Goal: Information Seeking & Learning: Learn about a topic

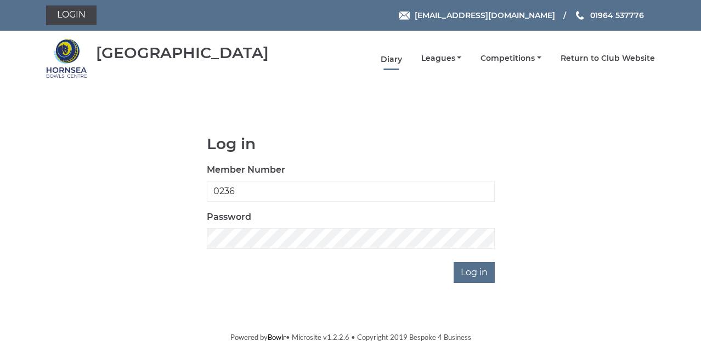
click at [389, 56] on link "Diary" at bounding box center [391, 59] width 21 height 10
type input "0236"
click at [389, 56] on link "Diary" at bounding box center [391, 58] width 21 height 10
type input "0236"
click at [394, 59] on link "Diary" at bounding box center [391, 59] width 21 height 10
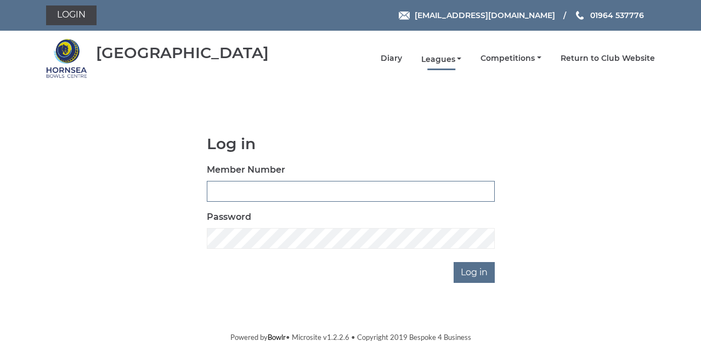
type input "0236"
click at [443, 60] on link "Leagues" at bounding box center [441, 59] width 41 height 10
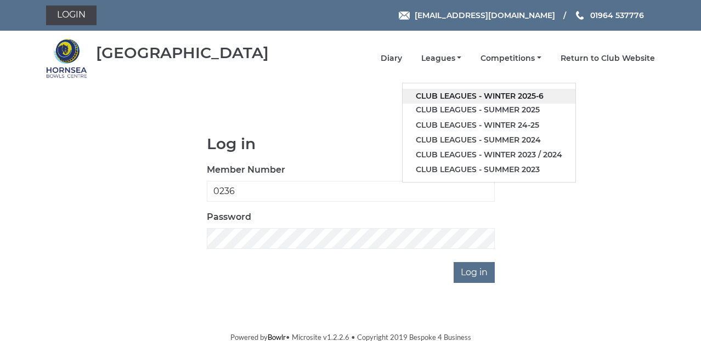
click at [530, 94] on link "Club leagues - Winter 2025-6" at bounding box center [489, 96] width 173 height 15
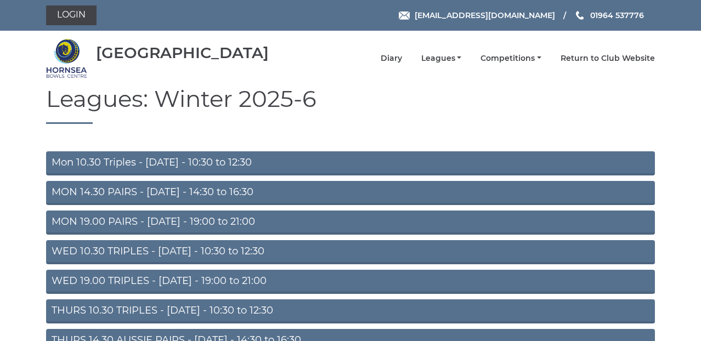
click at [157, 191] on link "MON 14.30 PAIRS - Monday - 14:30 to 16:30" at bounding box center [350, 193] width 609 height 24
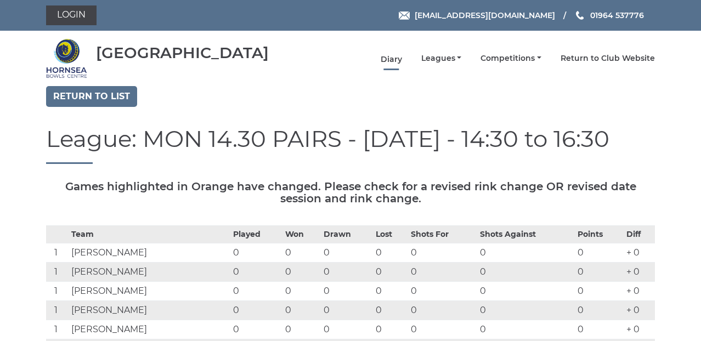
click at [394, 56] on link "Diary" at bounding box center [391, 59] width 21 height 10
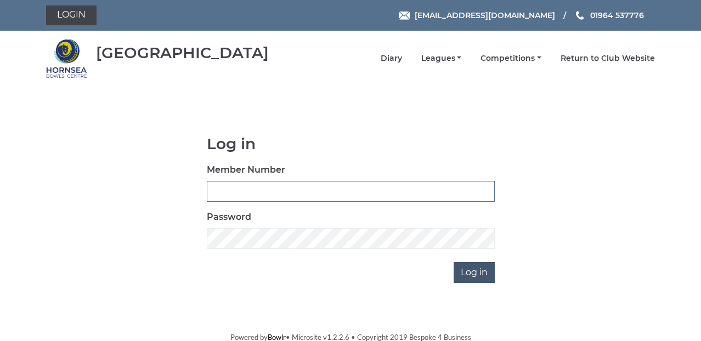
type input "0236"
click at [463, 272] on input "Log in" at bounding box center [474, 272] width 41 height 21
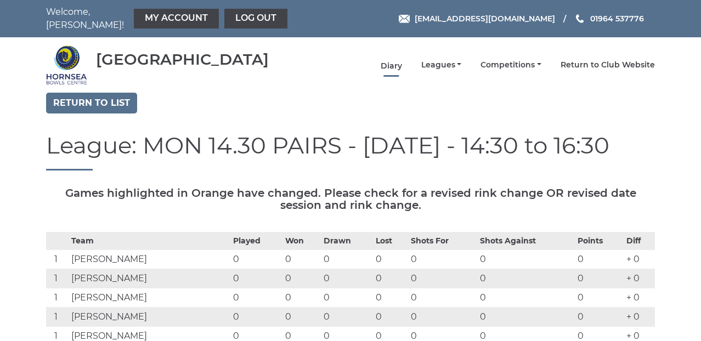
click at [395, 62] on link "Diary" at bounding box center [391, 66] width 21 height 10
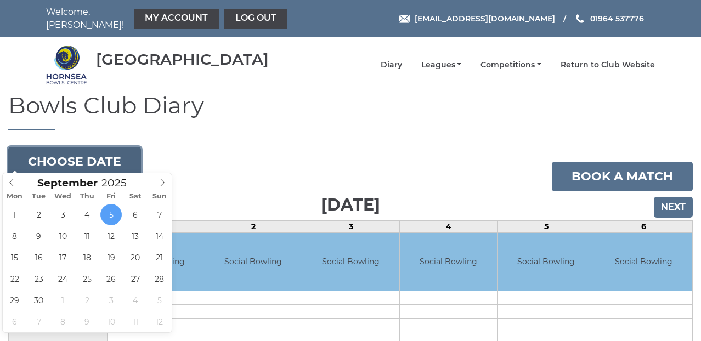
click at [89, 152] on button "Choose date" at bounding box center [74, 162] width 133 height 30
type input "[DATE]"
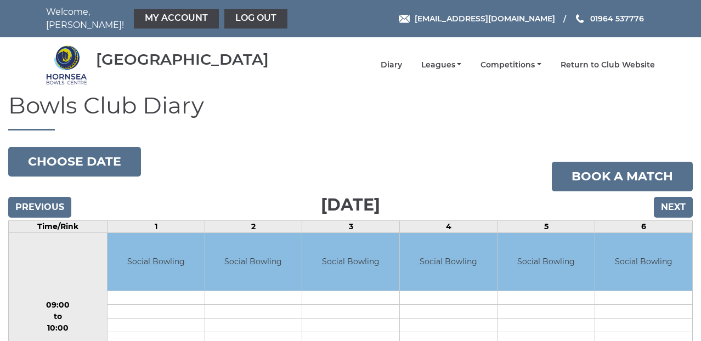
scroll to position [27, 0]
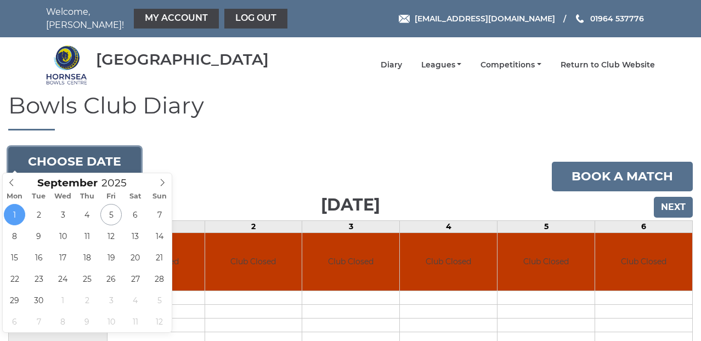
click at [91, 155] on button "Choose date" at bounding box center [74, 162] width 133 height 30
type input "2025-09-02"
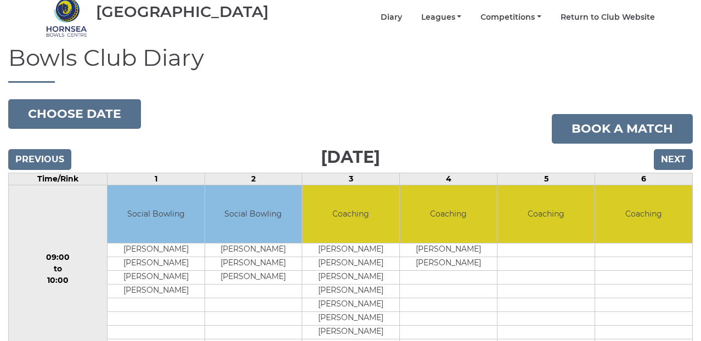
scroll to position [55, 0]
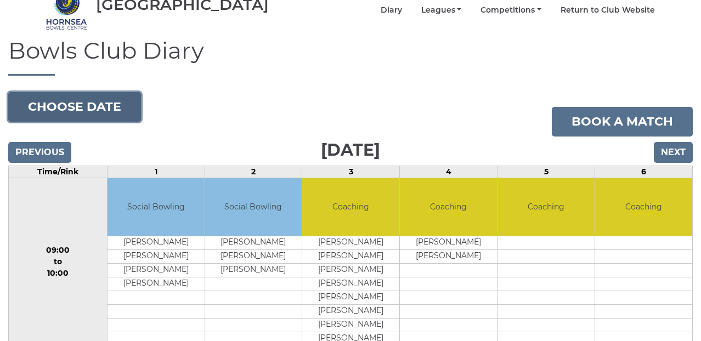
click at [105, 95] on button "Choose date" at bounding box center [74, 107] width 133 height 30
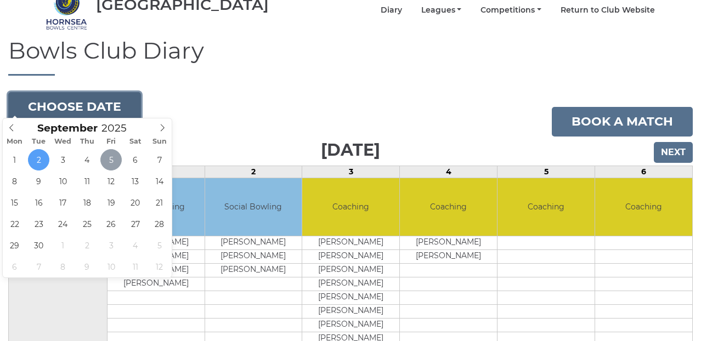
type input "2025-09-05"
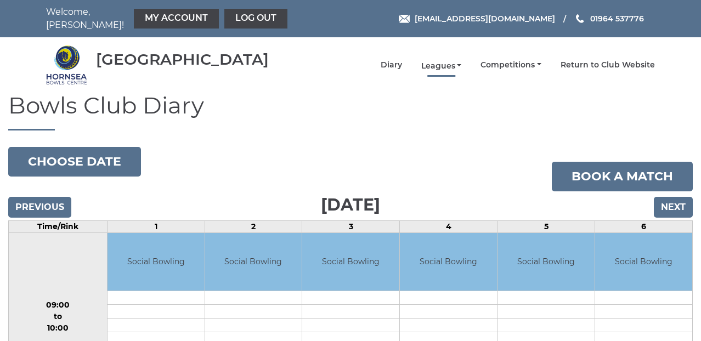
click at [439, 61] on link "Leagues" at bounding box center [441, 66] width 41 height 10
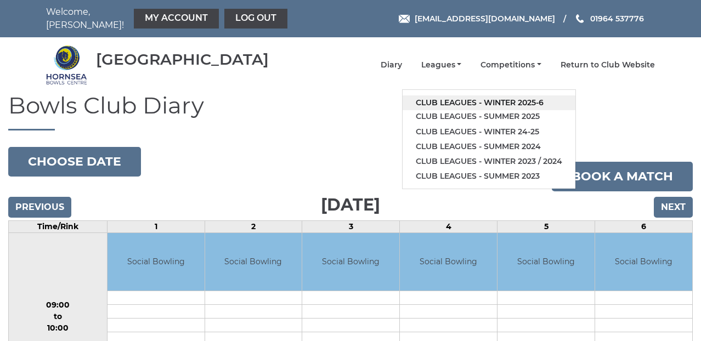
click at [459, 95] on link "Club leagues - Winter 2025-6" at bounding box center [489, 102] width 173 height 15
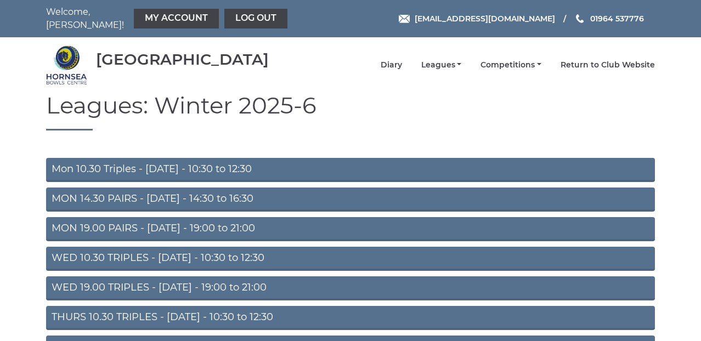
click at [202, 280] on link "WED 19.00 TRIPLES - [DATE] - 19:00 to 21:00" at bounding box center [350, 288] width 609 height 24
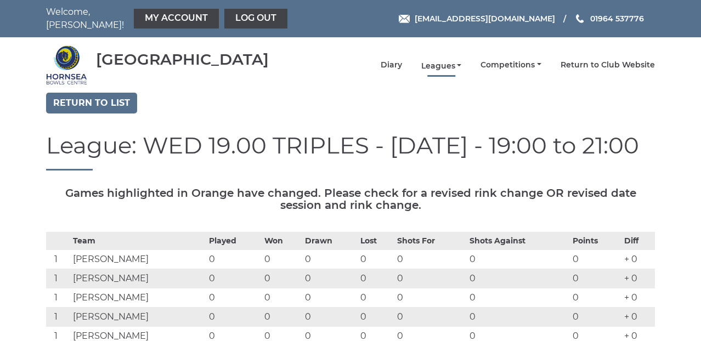
click at [434, 61] on link "Leagues" at bounding box center [441, 66] width 41 height 10
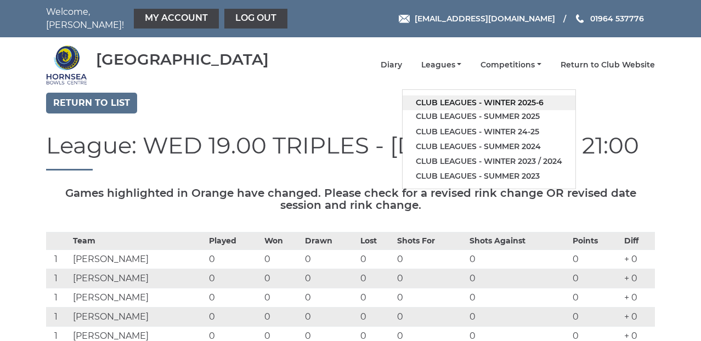
click at [452, 95] on link "Club leagues - Winter 2025-6" at bounding box center [489, 102] width 173 height 15
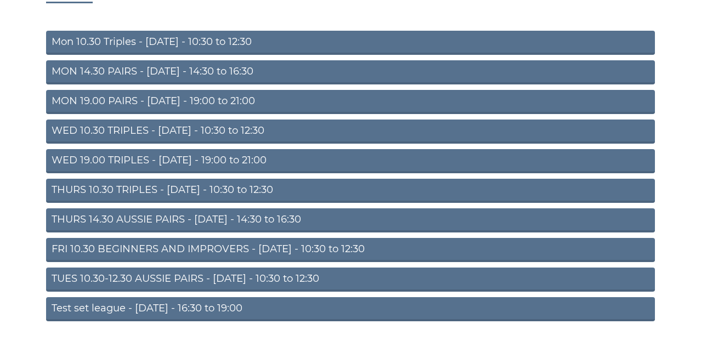
scroll to position [153, 0]
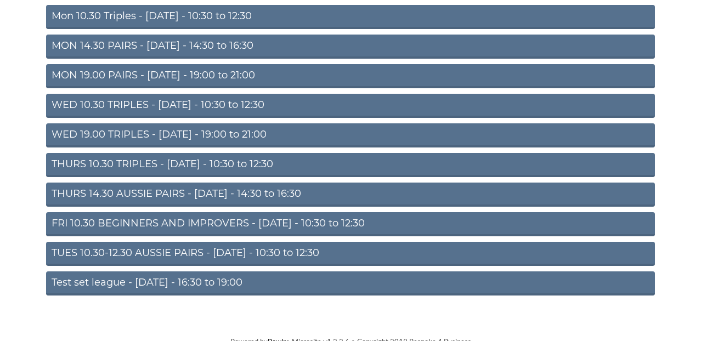
click at [162, 190] on link "THURS 14.30 AUSSIE PAIRS - [DATE] - 14:30 to 16:30" at bounding box center [350, 195] width 609 height 24
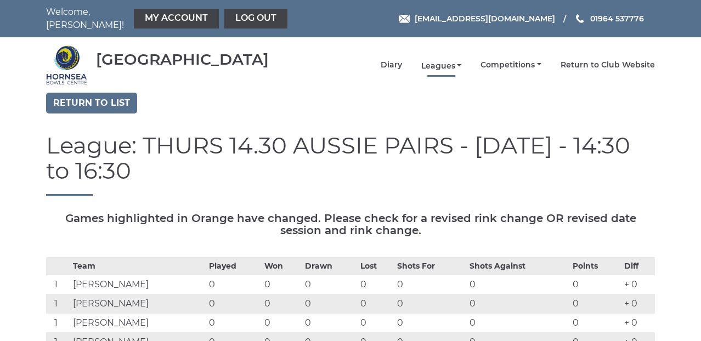
click at [445, 61] on link "Leagues" at bounding box center [441, 66] width 41 height 10
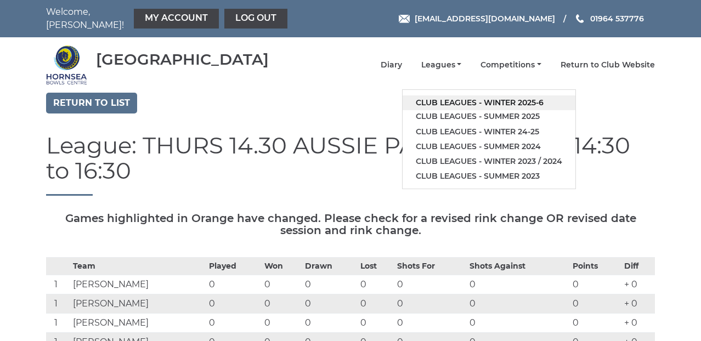
click at [502, 97] on link "Club leagues - Winter 2025-6" at bounding box center [489, 102] width 173 height 15
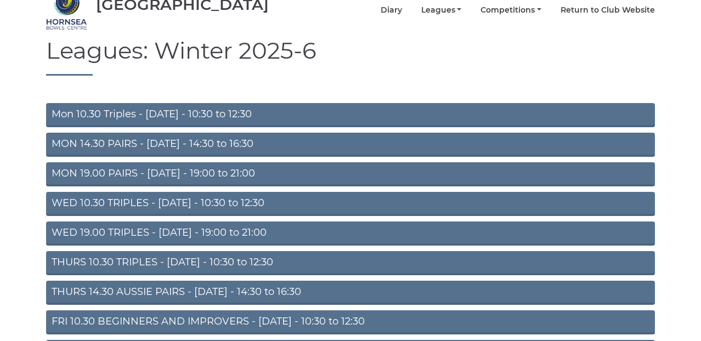
scroll to position [110, 0]
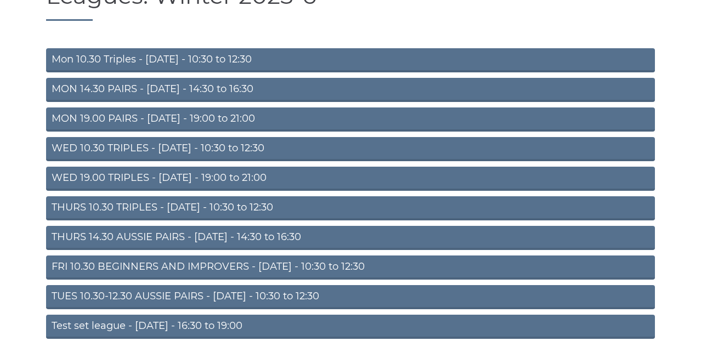
click at [252, 197] on link "THURS 10.30 TRIPLES - Thursday - 10:30 to 12:30" at bounding box center [350, 208] width 609 height 24
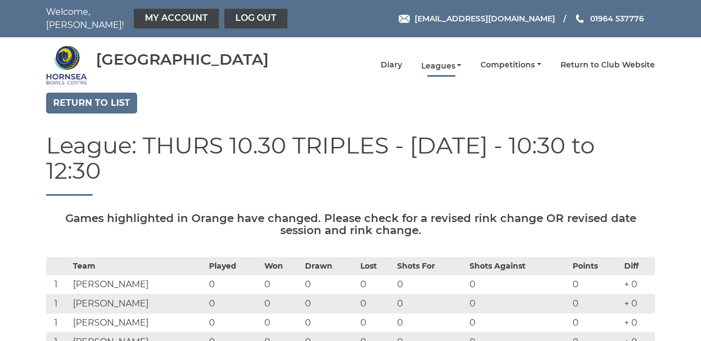
click at [446, 61] on link "Leagues" at bounding box center [441, 66] width 41 height 10
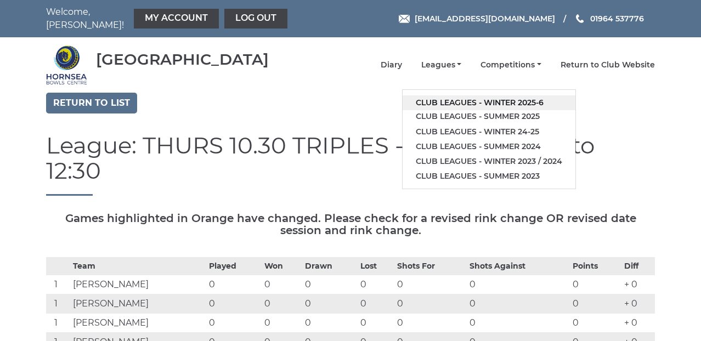
click at [510, 95] on link "Club leagues - Winter 2025-6" at bounding box center [489, 102] width 173 height 15
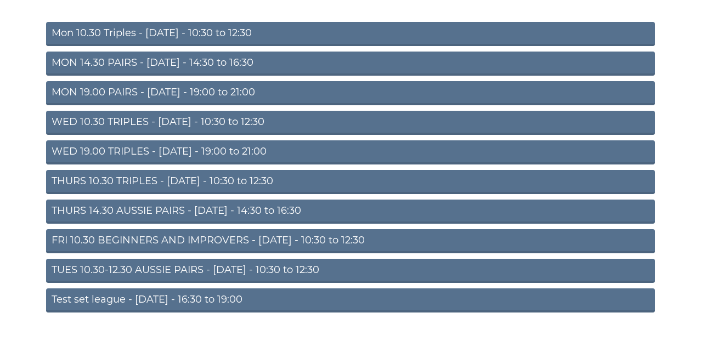
scroll to position [153, 0]
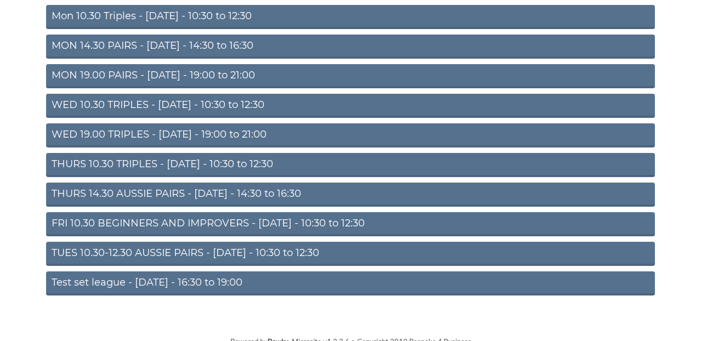
click at [307, 213] on link "FRI 10.30 BEGINNERS AND IMPROVERS - [DATE] - 10:30 to 12:30" at bounding box center [350, 224] width 609 height 24
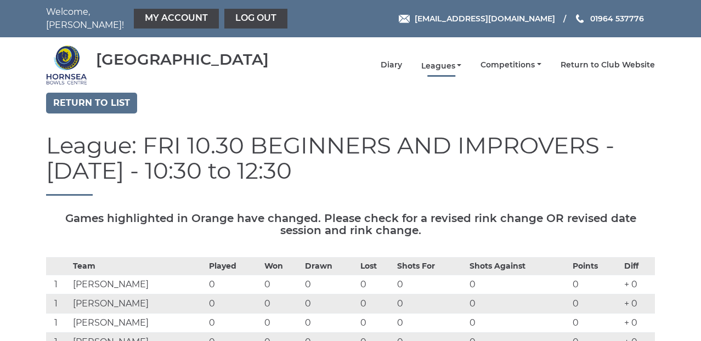
click at [440, 61] on link "Leagues" at bounding box center [441, 66] width 41 height 10
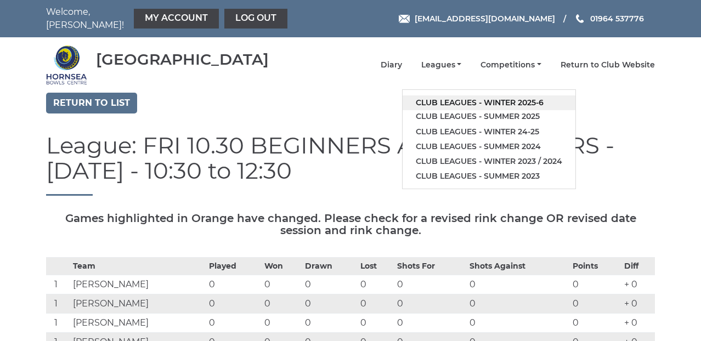
click at [458, 99] on link "Club leagues - Winter 2025-6" at bounding box center [489, 102] width 173 height 15
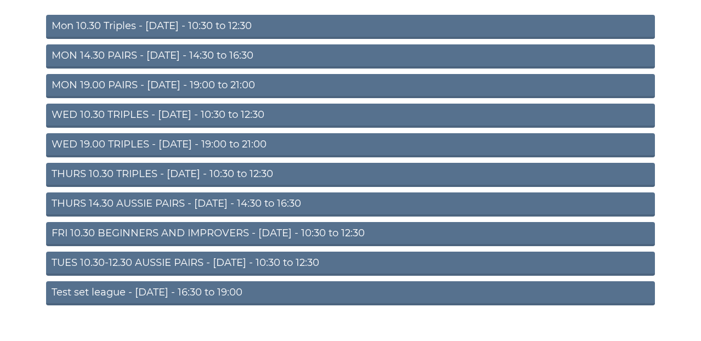
scroll to position [153, 0]
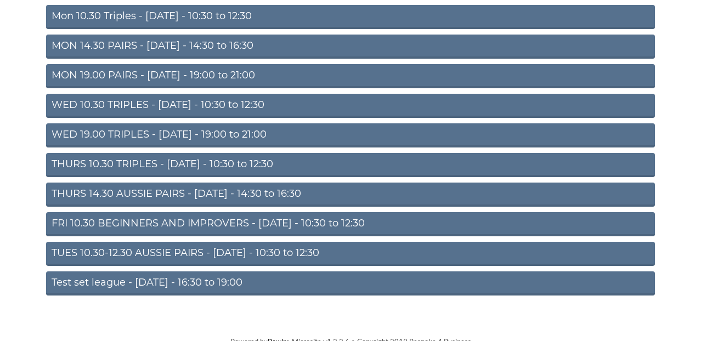
click at [279, 244] on link "TUES 10.30-12.30 AUSSIE PAIRS - [DATE] - 10:30 to 12:30" at bounding box center [350, 254] width 609 height 24
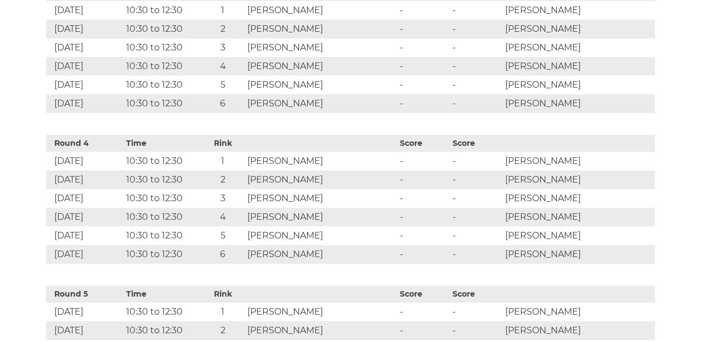
scroll to position [932, 0]
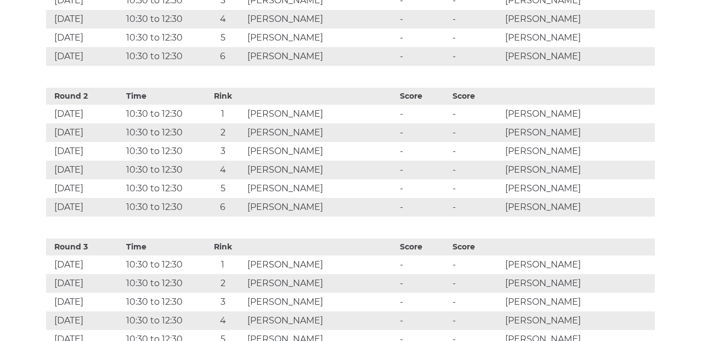
drag, startPoint x: 390, startPoint y: 282, endPoint x: 399, endPoint y: 277, distance: 9.6
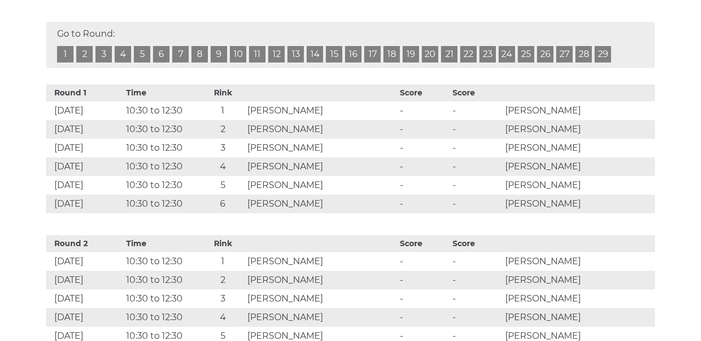
scroll to position [0, 0]
